Goal: Navigation & Orientation: Find specific page/section

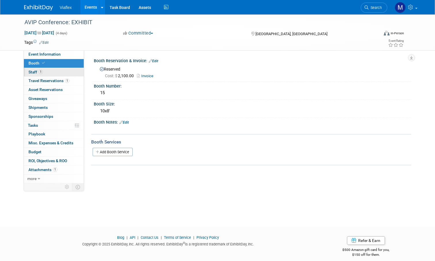
click at [31, 71] on span "Staff 1" at bounding box center [35, 72] width 14 height 5
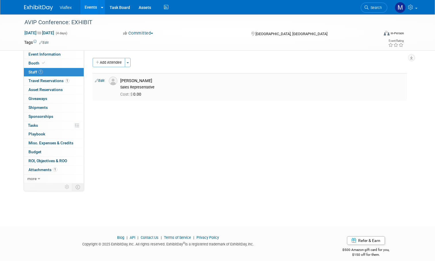
drag, startPoint x: 159, startPoint y: 85, endPoint x: 120, endPoint y: 81, distance: 39.6
click at [119, 81] on div "Roland Nifong Sales Representative" at bounding box center [262, 83] width 293 height 13
copy div "Roland Nifong Sales Representative"
click at [35, 80] on span "Travel Reservations 1" at bounding box center [48, 80] width 41 height 5
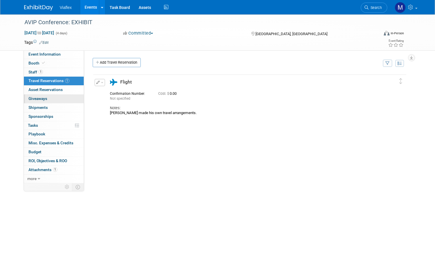
click at [33, 99] on span "Giveaways 0" at bounding box center [37, 98] width 19 height 5
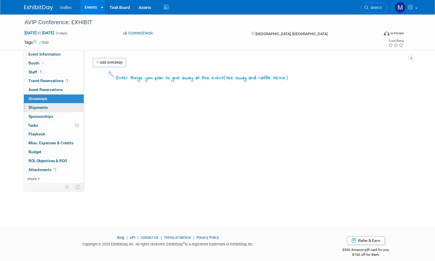
click at [31, 105] on span "Shipments 0" at bounding box center [37, 107] width 19 height 5
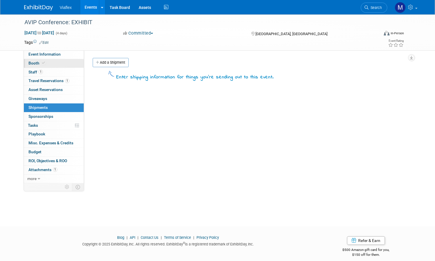
click at [34, 65] on link "Booth" at bounding box center [54, 63] width 60 height 9
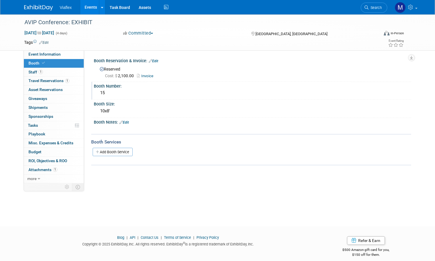
drag, startPoint x: 104, startPoint y: 107, endPoint x: 94, endPoint y: 86, distance: 23.0
click at [94, 86] on div "Booth Reservation & Invoice: Edit Reserved Cost: $ 2,100.00 Invoice Booth Numbe…" at bounding box center [250, 110] width 314 height 109
copy div "Booth Number: 15 Booth Size: 10x8'"
click at [31, 72] on span "Staff 1" at bounding box center [35, 72] width 14 height 5
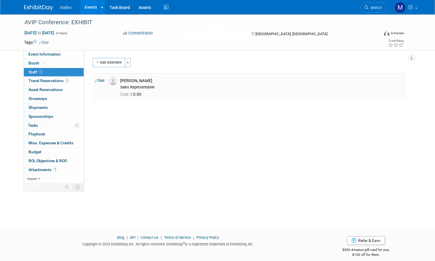
drag, startPoint x: 157, startPoint y: 86, endPoint x: 122, endPoint y: 80, distance: 35.8
click at [122, 80] on div "Roland Nifong Sales Representative" at bounding box center [262, 84] width 284 height 12
copy div "Roland Nifong Sales Representative"
click at [34, 64] on span "Booth" at bounding box center [37, 63] width 18 height 5
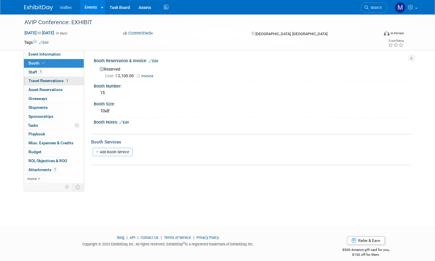
click at [33, 80] on span "Travel Reservations 1" at bounding box center [48, 80] width 41 height 5
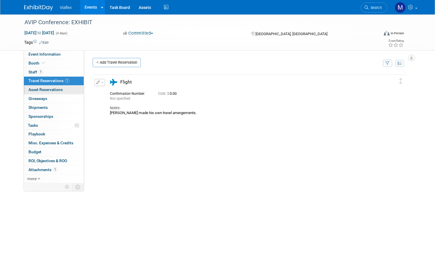
click at [33, 88] on span "Asset Reservations 0" at bounding box center [45, 89] width 34 height 5
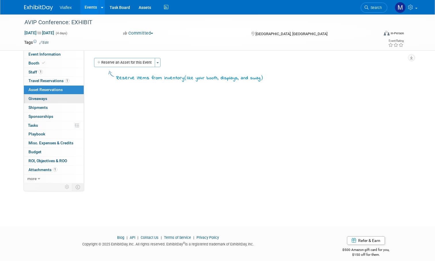
click at [31, 98] on span "Giveaways 0" at bounding box center [37, 98] width 19 height 5
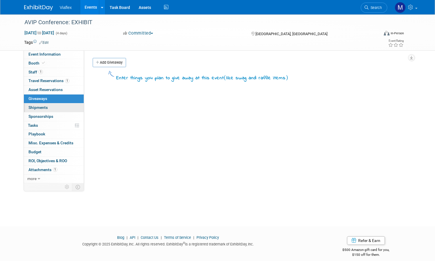
click at [31, 106] on span "Shipments 0" at bounding box center [37, 107] width 19 height 5
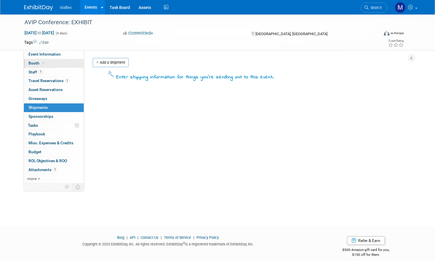
click at [32, 64] on span "Booth" at bounding box center [37, 63] width 18 height 5
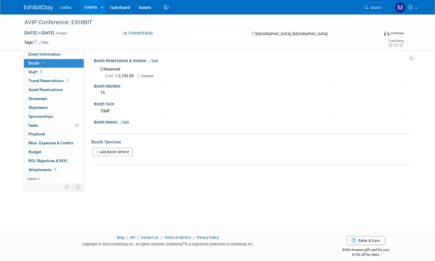
click at [91, 8] on link "Events" at bounding box center [90, 7] width 21 height 14
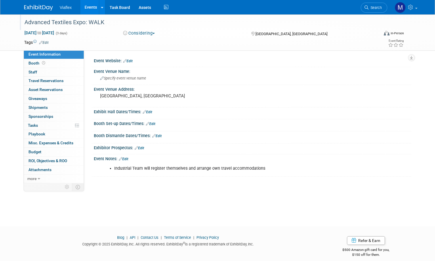
drag, startPoint x: 106, startPoint y: 21, endPoint x: 25, endPoint y: 24, distance: 81.7
click at [25, 24] on div "Advanced Textiles Expo: WALK" at bounding box center [196, 22] width 349 height 10
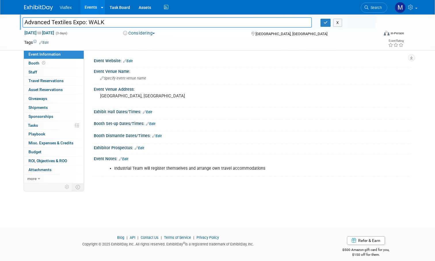
drag, startPoint x: 85, startPoint y: 20, endPoint x: 24, endPoint y: 20, distance: 61.3
click at [24, 20] on input "Advanced Textiles Expo: WALK" at bounding box center [166, 22] width 289 height 10
click at [33, 72] on span "Staff 0" at bounding box center [32, 72] width 9 height 5
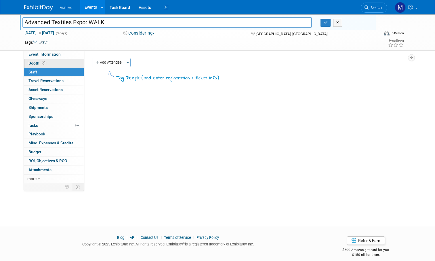
click at [34, 62] on span "Booth" at bounding box center [37, 63] width 18 height 5
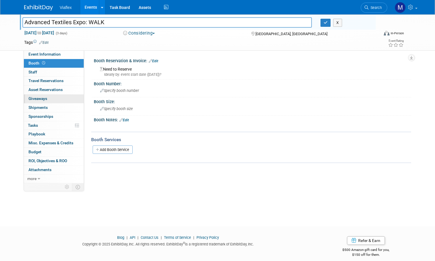
click at [35, 97] on span "Giveaways 0" at bounding box center [37, 98] width 19 height 5
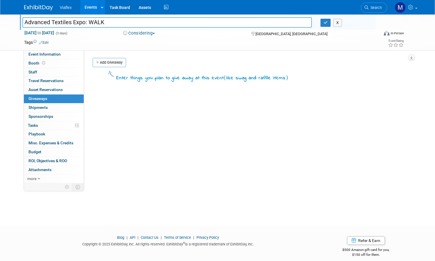
click at [88, 7] on link "Events" at bounding box center [90, 7] width 21 height 14
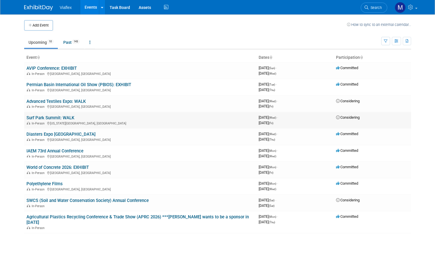
click at [35, 116] on link "Surf Park Summit: WALK" at bounding box center [50, 117] width 48 height 5
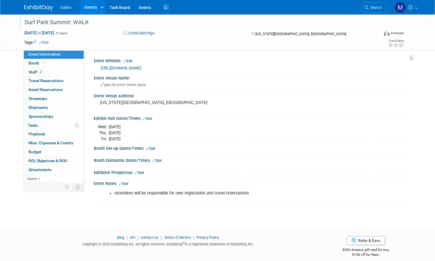
drag, startPoint x: 88, startPoint y: 22, endPoint x: 24, endPoint y: 22, distance: 63.9
click at [24, 22] on div "Surf Park Summit: WALK" at bounding box center [196, 22] width 349 height 10
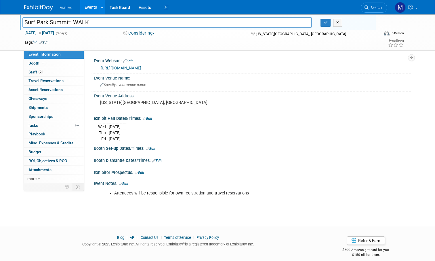
scroll to position [0, 0]
click at [88, 7] on link "Events" at bounding box center [90, 7] width 21 height 14
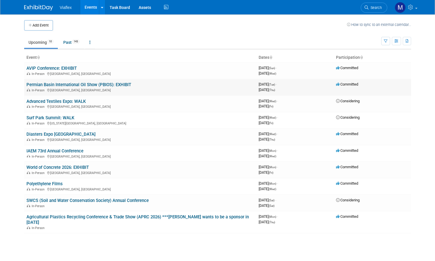
click at [51, 82] on link "Permian Basin International Oil Show (PBIOS): EXHIBIT" at bounding box center [78, 84] width 105 height 5
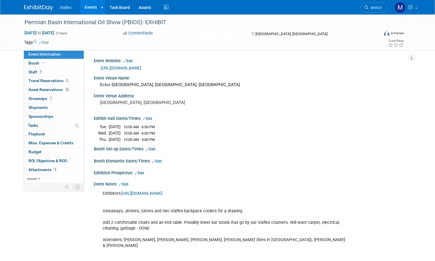
drag, startPoint x: 167, startPoint y: 20, endPoint x: 29, endPoint y: 14, distance: 138.8
click at [29, 14] on body "Viaflex Events Add Event Bulk Upload Events Shareable Event Boards Recently Vie…" at bounding box center [217, 130] width 435 height 261
copy body "Recently Viewed Events: Permian Basin International Oil Show (PBIOS): EXHIBIT I…"
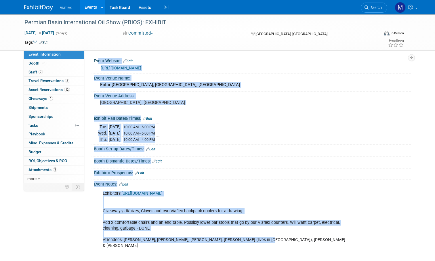
drag, startPoint x: 258, startPoint y: 236, endPoint x: 92, endPoint y: 59, distance: 242.7
click at [93, 59] on div "Event Website: Edit https://pbioilshow.org/ Event Venue Name: Ector County Coli…" at bounding box center [250, 200] width 314 height 289
copy div "Event Website: Edit https://pbioilshow.org/ Event Venue Name: Ector County Coli…"
click at [92, 11] on link "Events" at bounding box center [90, 7] width 21 height 14
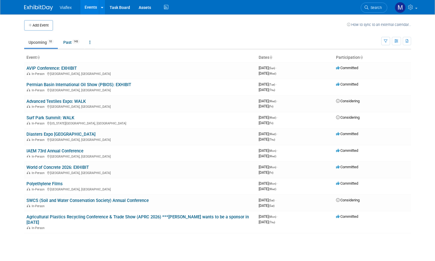
click at [88, 7] on link "Events" at bounding box center [90, 7] width 21 height 14
